Goal: Find specific page/section: Find specific page/section

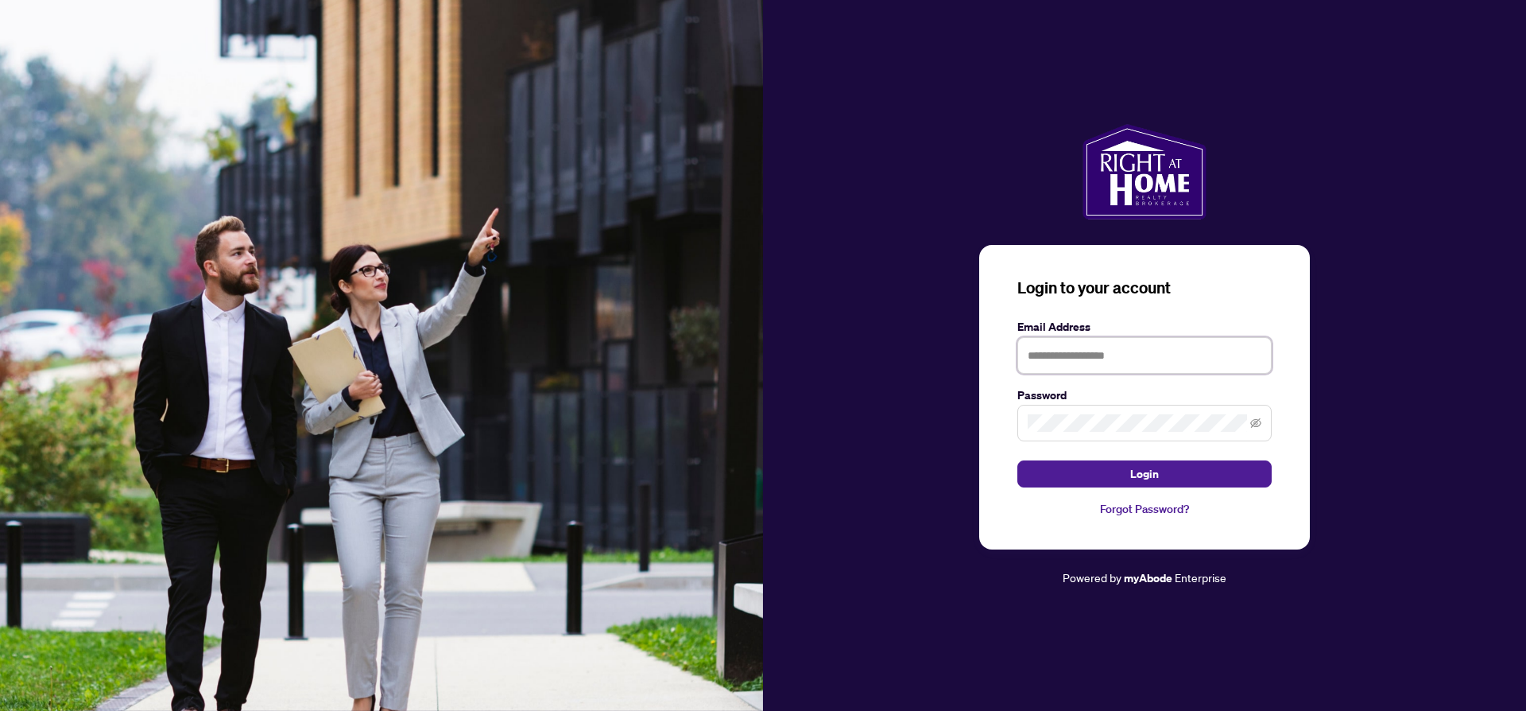
type input "**********"
click at [1256, 422] on icon "eye-invisible" at bounding box center [1255, 423] width 11 height 10
click at [1133, 474] on span "Login" at bounding box center [1144, 473] width 29 height 25
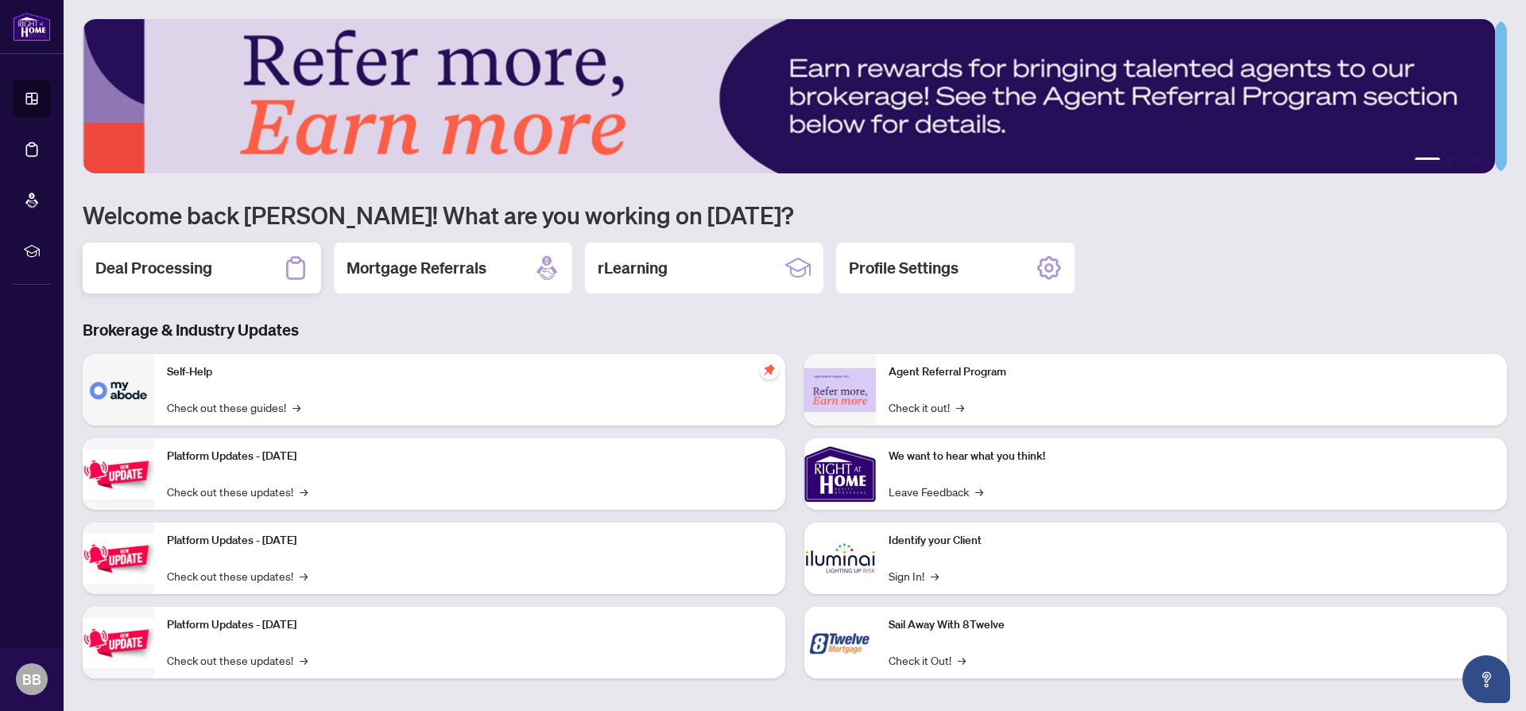
click at [137, 266] on h2 "Deal Processing" at bounding box center [153, 268] width 117 height 22
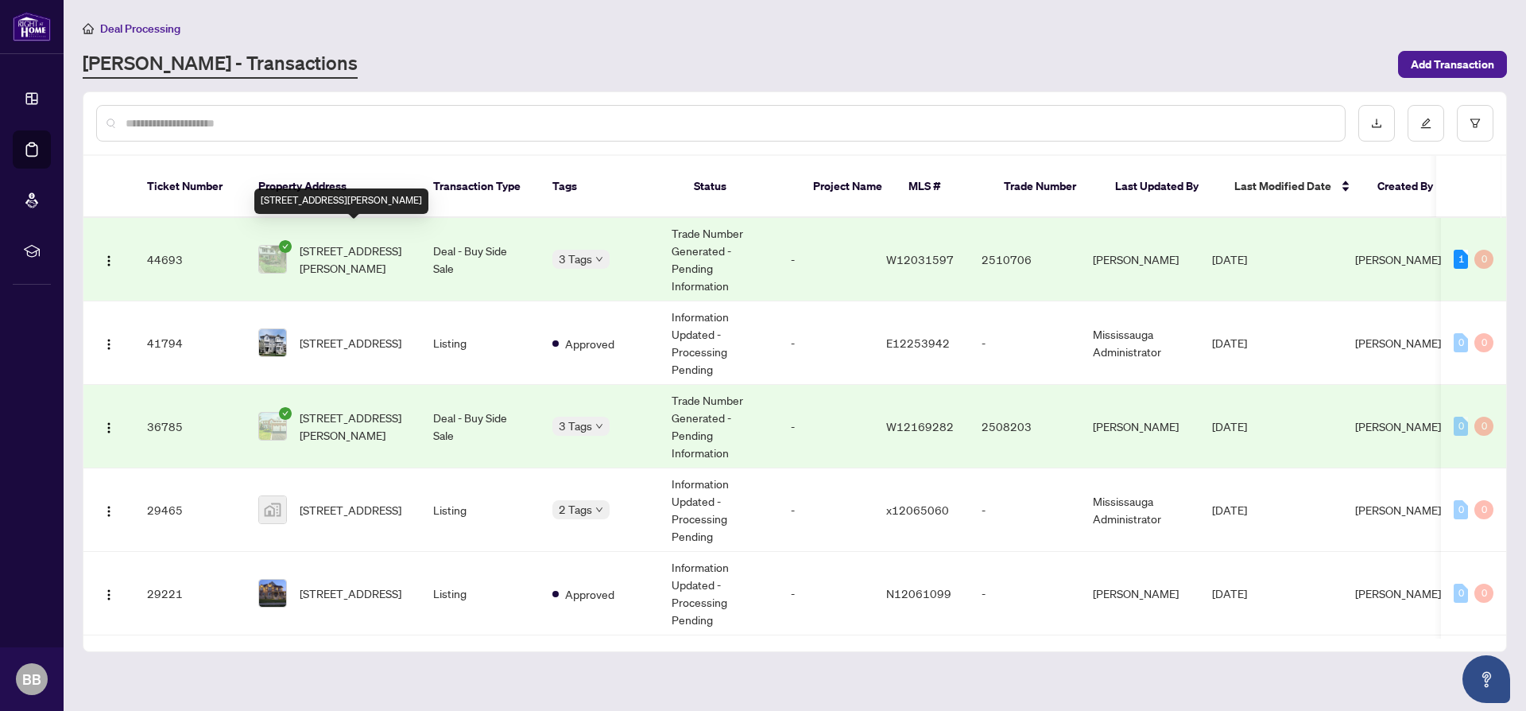
click at [335, 245] on span "[STREET_ADDRESS][PERSON_NAME]" at bounding box center [354, 259] width 108 height 35
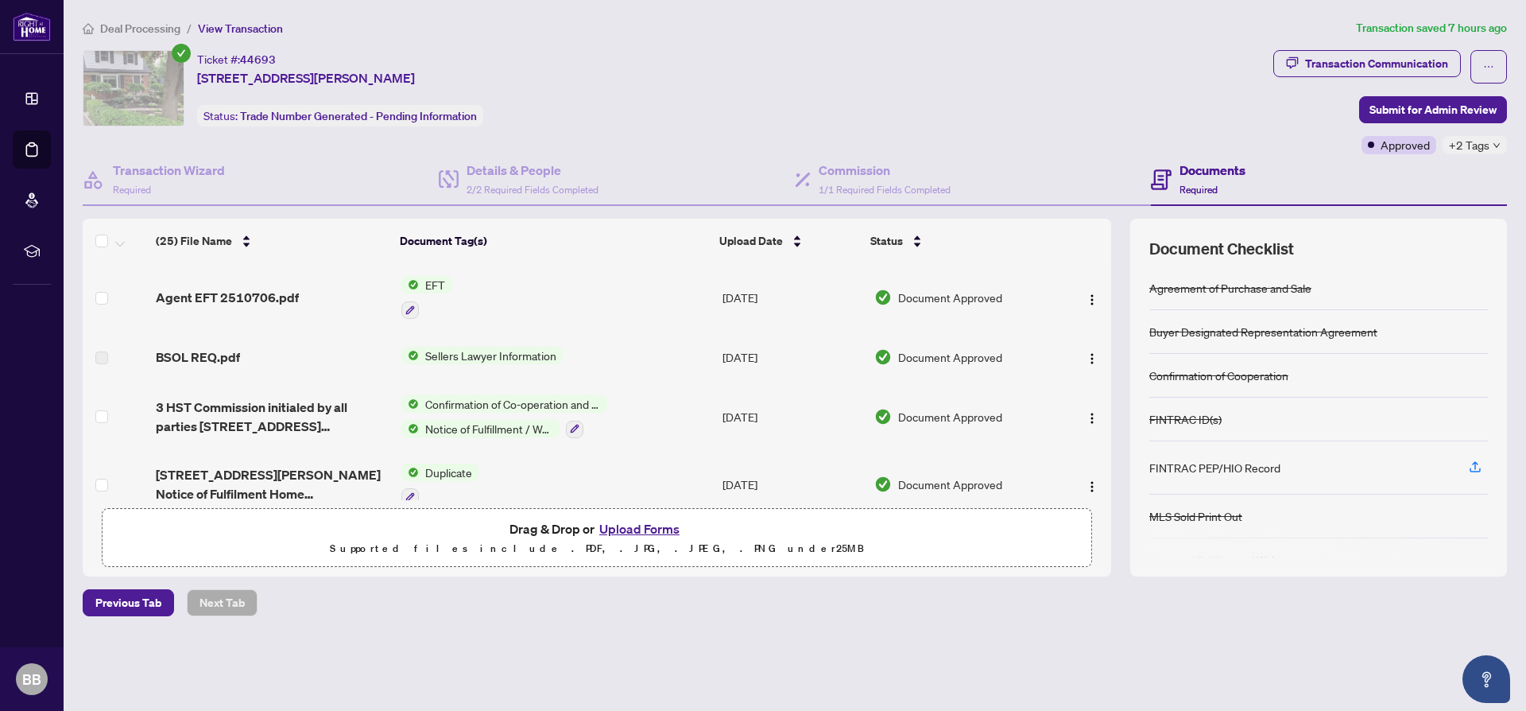
click at [436, 281] on span "EFT" at bounding box center [435, 284] width 33 height 17
click at [392, 365] on span "EFT" at bounding box center [425, 362] width 175 height 17
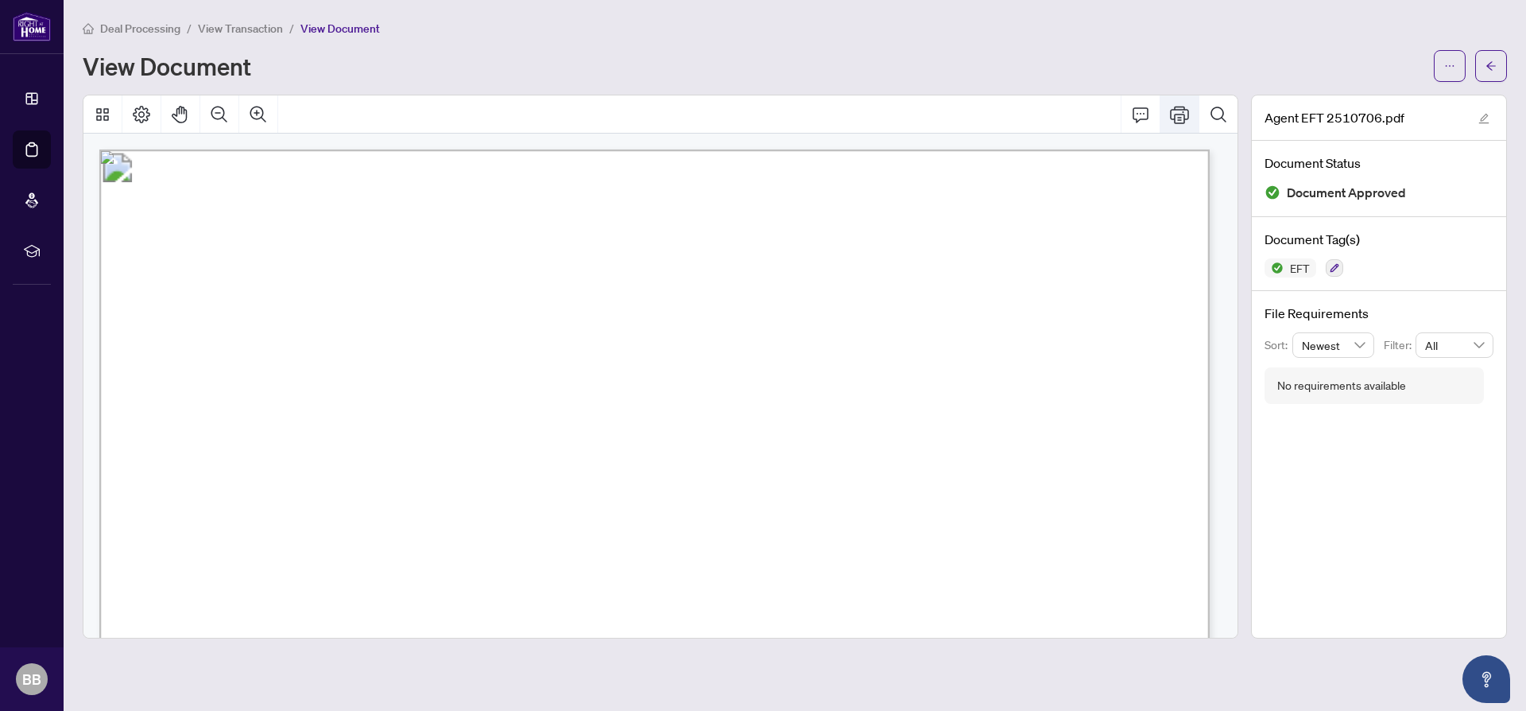
click at [1186, 114] on icon "Print" at bounding box center [1179, 114] width 19 height 19
click at [1191, 113] on button "Print" at bounding box center [1179, 114] width 38 height 38
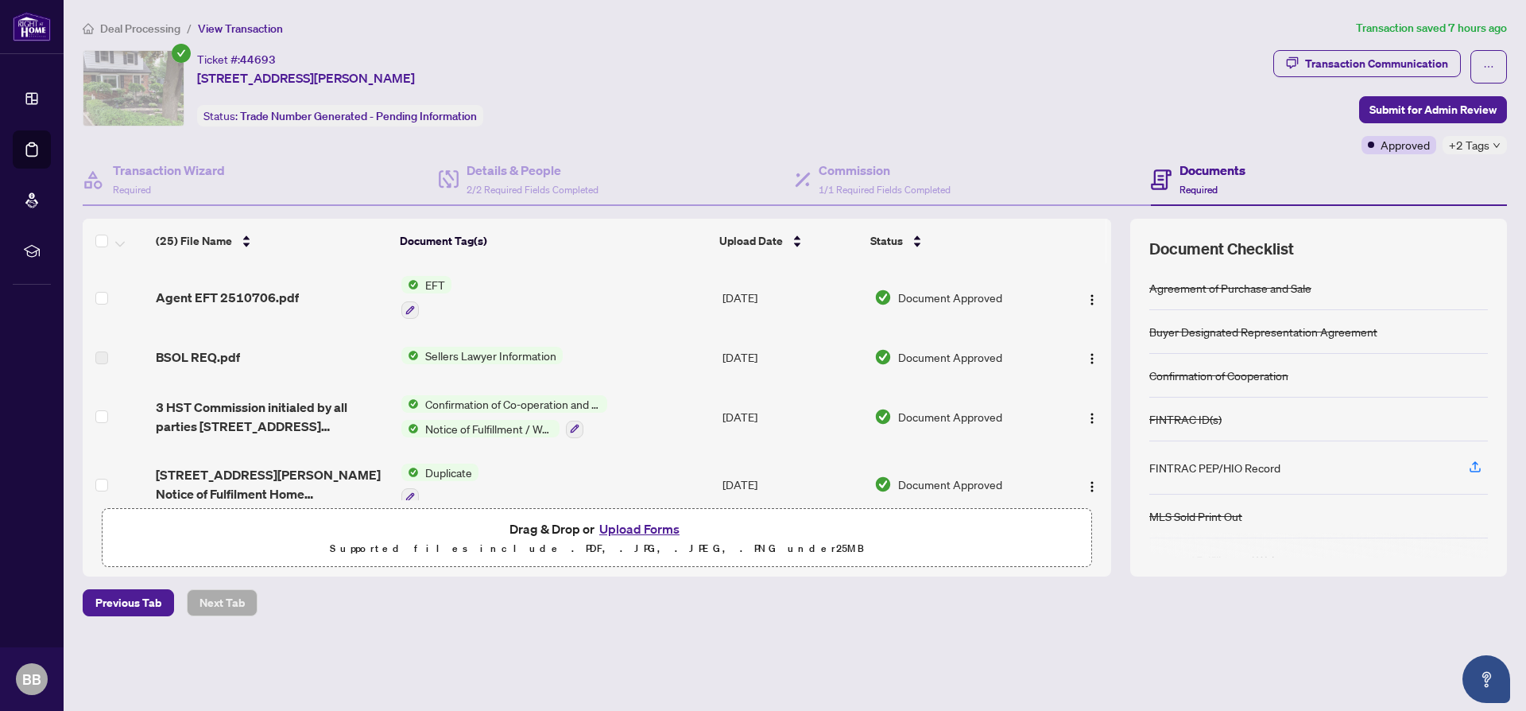
click at [427, 280] on span "EFT" at bounding box center [435, 284] width 33 height 17
click at [367, 362] on span "EFT" at bounding box center [371, 362] width 33 height 17
